Goal: Register for event/course

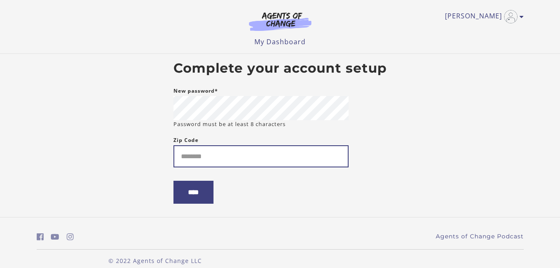
click at [258, 161] on input "Zip Code" at bounding box center [261, 156] width 175 height 22
type input "*"
type input "*****"
click at [174, 181] on input "****" at bounding box center [194, 192] width 40 height 23
